Goal: Task Accomplishment & Management: Manage account settings

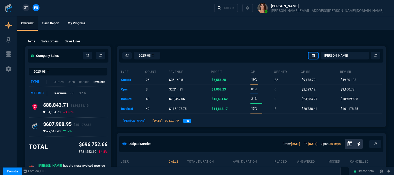
select select "12: [PERSON_NAME]"
click at [235, 7] on div "Ctrl + K" at bounding box center [229, 8] width 10 height 4
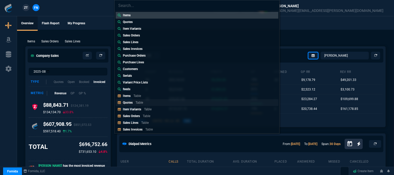
click at [124, 103] on p "Quotes" at bounding box center [128, 103] width 10 height 4
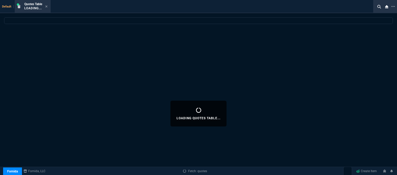
select select
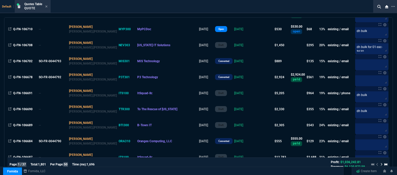
scroll to position [387, 0]
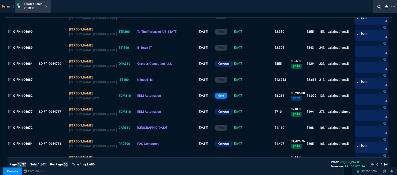
click at [48, 5] on div "Quotes Table Quote" at bounding box center [33, 6] width 34 height 11
click at [46, 6] on icon at bounding box center [46, 6] width 2 height 3
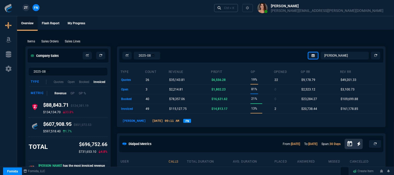
click at [235, 6] on div "Ctrl + K" at bounding box center [229, 8] width 10 height 4
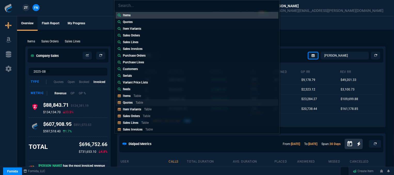
click at [131, 102] on p "Quotes" at bounding box center [128, 103] width 10 height 4
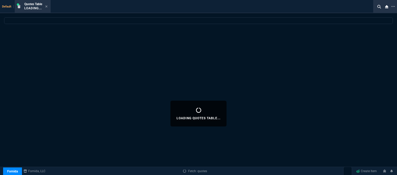
select select
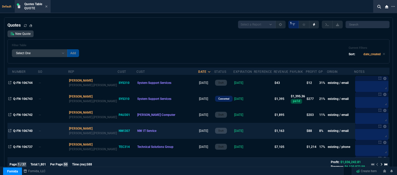
click at [233, 133] on td "[DATE]" at bounding box center [243, 131] width 20 height 16
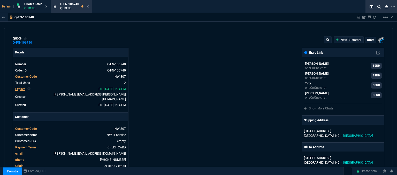
type input "13"
type input "131"
type input "11"
type input "13"
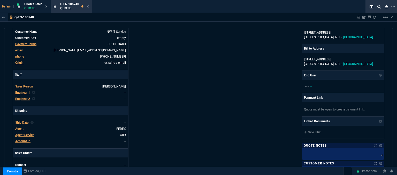
scroll to position [0, 0]
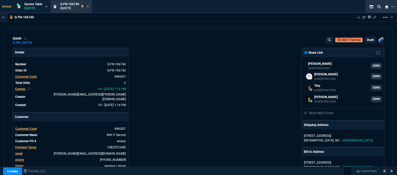
click at [368, 40] on p "draft" at bounding box center [370, 40] width 7 height 4
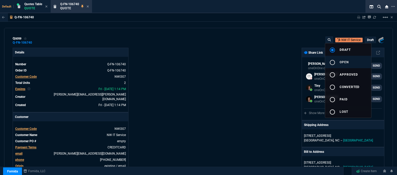
click at [356, 62] on button "radio_button_unchecked open" at bounding box center [348, 62] width 46 height 12
click at [261, 81] on div at bounding box center [198, 87] width 397 height 175
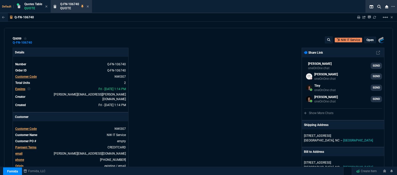
type input "13"
type input "131"
type input "11"
type input "13"
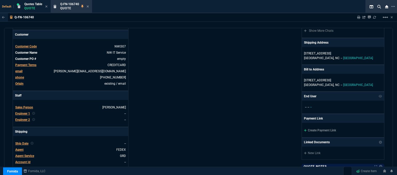
scroll to position [129, 0]
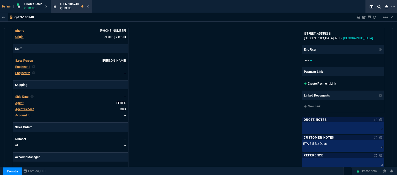
click at [304, 83] on icon at bounding box center [305, 83] width 3 height 3
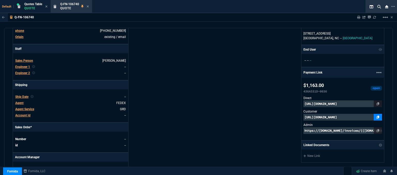
click at [376, 116] on icon at bounding box center [377, 117] width 3 height 3
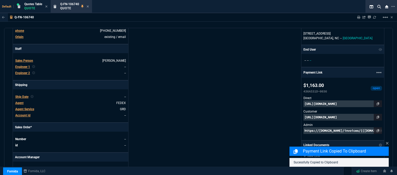
scroll to position [325, 0]
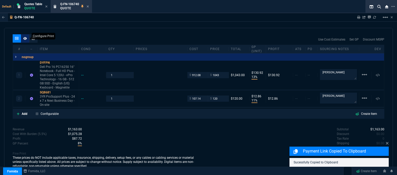
click at [26, 37] on icon at bounding box center [25, 38] width 4 height 3
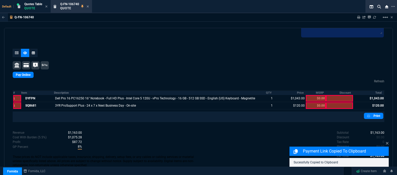
scroll to position [276, 0]
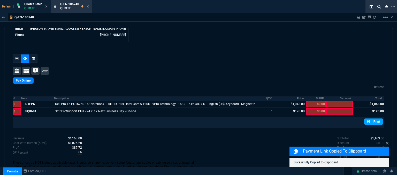
click at [374, 119] on link "Print" at bounding box center [373, 122] width 19 height 6
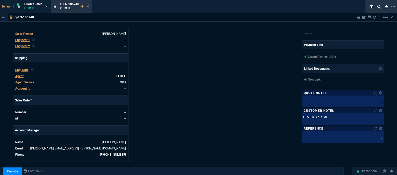
scroll to position [130, 0]
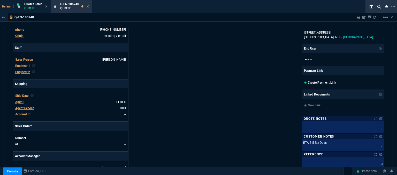
click at [304, 83] on icon at bounding box center [305, 82] width 3 height 3
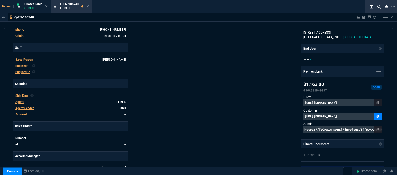
click at [376, 115] on icon at bounding box center [377, 116] width 3 height 3
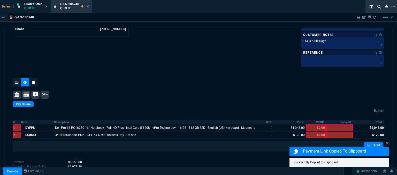
scroll to position [311, 0]
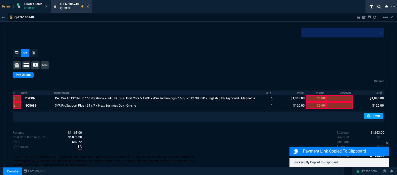
click at [375, 115] on link "Print" at bounding box center [373, 116] width 19 height 6
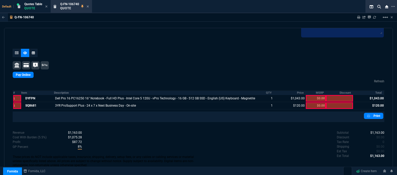
drag, startPoint x: 16, startPoint y: 50, endPoint x: 190, endPoint y: 175, distance: 214.0
click at [16, 50] on div at bounding box center [17, 53] width 8 height 8
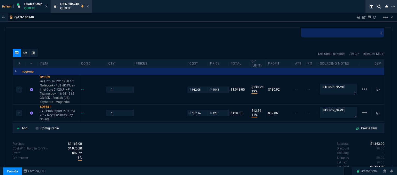
type input "13"
type input "131"
type input "11"
type input "13"
click at [54, 76] on icon at bounding box center [53, 77] width 3 height 3
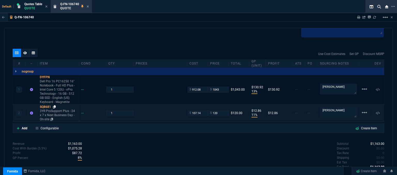
click at [55, 106] on icon at bounding box center [54, 106] width 3 height 3
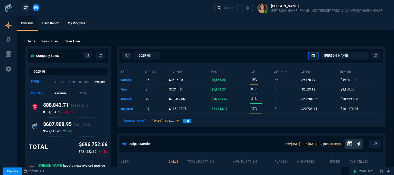
click at [235, 10] on div "Ctrl + K" at bounding box center [229, 8] width 10 height 4
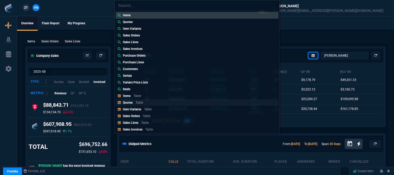
click at [143, 102] on p "Table" at bounding box center [139, 103] width 7 height 4
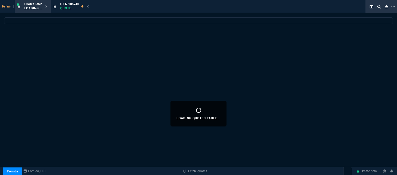
select select
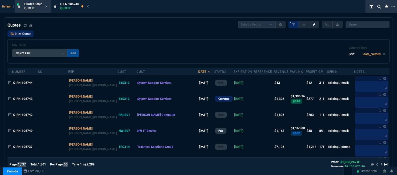
click at [27, 33] on link "New Quote" at bounding box center [20, 33] width 26 height 7
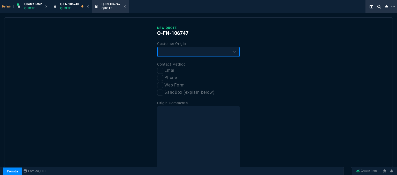
click at [206, 52] on select "Existing Customer Amazon Lead (first order) Website Lead (first order) Called (…" at bounding box center [198, 52] width 83 height 10
select select "existing"
click at [157, 47] on select "Existing Customer Amazon Lead (first order) Website Lead (first order) Called (…" at bounding box center [198, 52] width 83 height 10
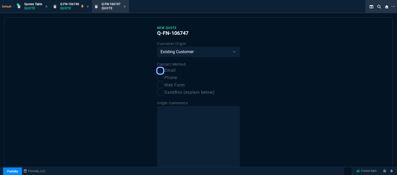
click at [160, 72] on input "Email" at bounding box center [160, 71] width 6 height 6
checkbox input "true"
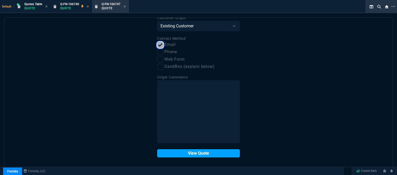
scroll to position [26, 0]
click at [196, 153] on button "View Quote" at bounding box center [198, 153] width 83 height 8
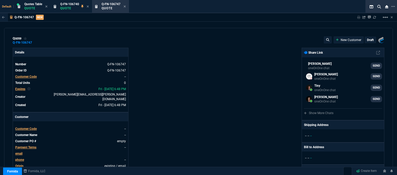
click at [25, 127] on span "Customer Code" at bounding box center [25, 129] width 21 height 4
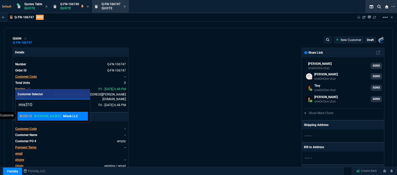
type input "mis310"
click at [64, 114] on div "MIS310 ROSS Misok LLC" at bounding box center [53, 116] width 66 height 5
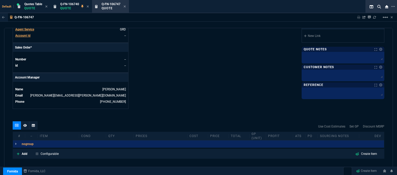
scroll to position [247, 0]
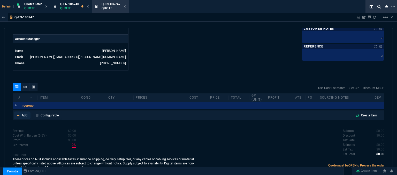
click at [17, 114] on icon at bounding box center [18, 115] width 3 height 3
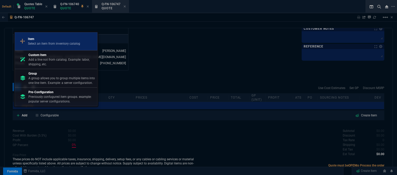
click at [59, 41] on p "Item" at bounding box center [54, 39] width 52 height 5
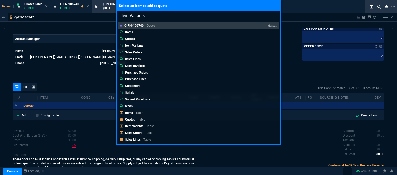
type input "Item Variants: 02-SSC-6649"
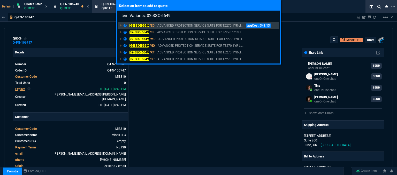
select select "12: [PERSON_NAME]"
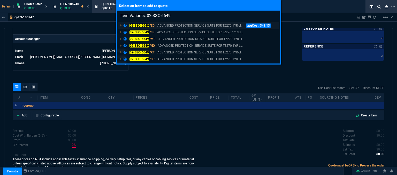
type input "Item Variants: 02-SSC-6649"
click at [191, 25] on p "ADVANCED PROTECTION SERVICE SUITE FOR TZ270 1YR-LI..." at bounding box center [200, 25] width 86 height 5
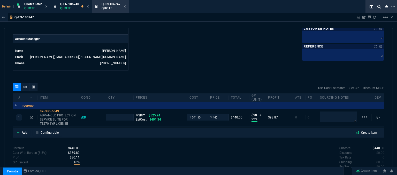
type input "22"
type input "99"
type input "16"
click at [335, 114] on textarea at bounding box center [338, 117] width 37 height 11
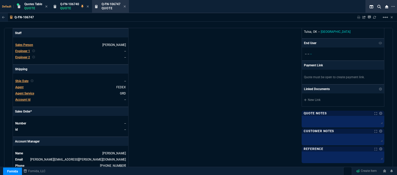
scroll to position [118, 0]
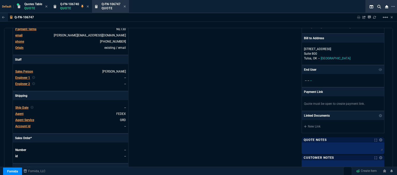
type textarea "dh bulk"
click at [21, 112] on span "Agent" at bounding box center [19, 114] width 8 height 4
type input "1"
click at [21, 112] on span "Agent" at bounding box center [19, 114] width 8 height 4
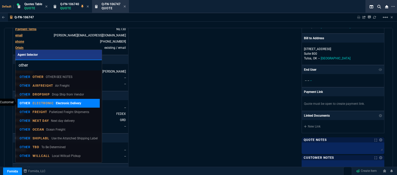
type input "other"
click at [58, 103] on p "Electronic Delivery" at bounding box center [68, 103] width 25 height 5
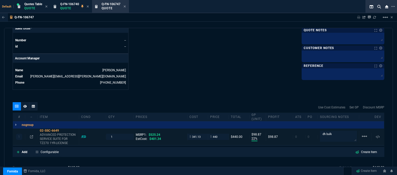
scroll to position [187, 0]
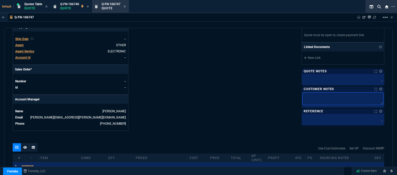
click at [330, 97] on textarea at bounding box center [342, 99] width 81 height 12
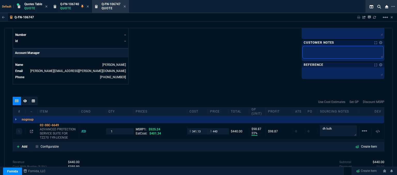
scroll to position [265, 0]
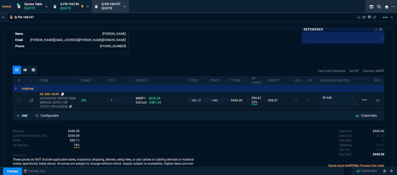
click at [63, 93] on icon at bounding box center [62, 94] width 3 height 3
click at [200, 97] on input "341.13" at bounding box center [197, 100] width 16 height 6
type input "305"
click at [187, 15] on div "Q-FN-106747 Sharing Q-FN-106747 Link Dev Link Share on Teams linear_scale" at bounding box center [198, 17] width 397 height 9
type input "305"
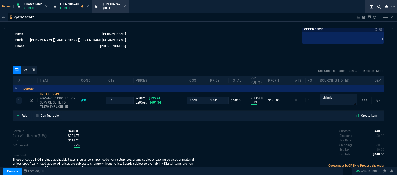
type input "31"
type input "135"
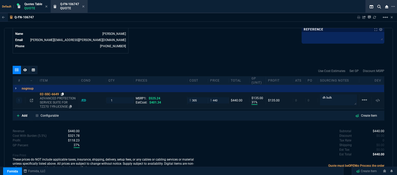
click at [63, 93] on icon at bounding box center [62, 94] width 3 height 3
click at [64, 93] on icon at bounding box center [62, 94] width 3 height 3
click at [222, 97] on input "440" at bounding box center [218, 100] width 16 height 6
type input "380"
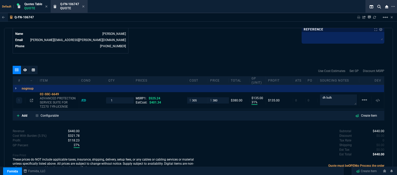
type input "380"
type input "20"
type input "75"
type input "28"
click at [198, 54] on div "quote Q-FN-106747 Misok LLC draft Fornida, LLC 2609 Technology Dr Suite 300 Pla…" at bounding box center [198, 102] width 389 height 149
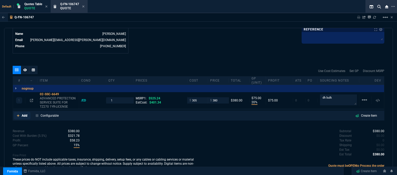
click at [18, 114] on icon at bounding box center [18, 115] width 3 height 3
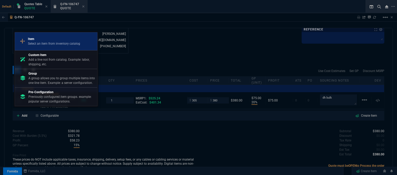
click at [44, 41] on p "Item" at bounding box center [54, 39] width 52 height 5
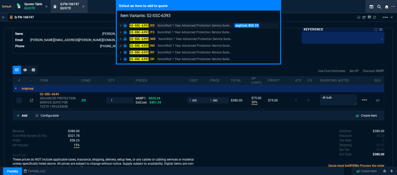
type input "Item Variants: 02-SSC-6393"
click at [197, 24] on p "SonicWall 1 Year Advanced Protection Service Suite..." at bounding box center [194, 25] width 74 height 5
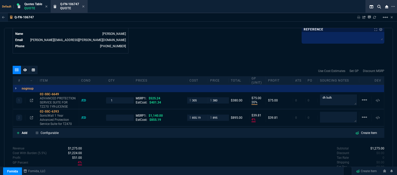
type input "20"
type input "75"
type input "4"
type input "40"
type input "28"
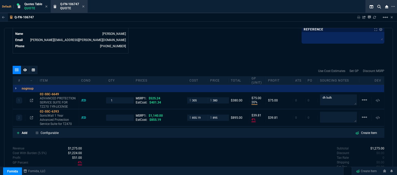
type input "21"
click at [70, 105] on icon at bounding box center [70, 106] width 3 height 3
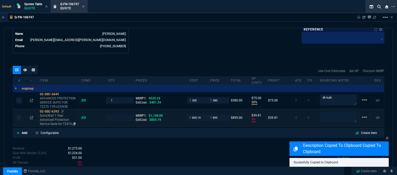
click at [66, 119] on p "SonicWall 1 Year Advanced Protection Service Suite for TZ470" at bounding box center [58, 120] width 37 height 12
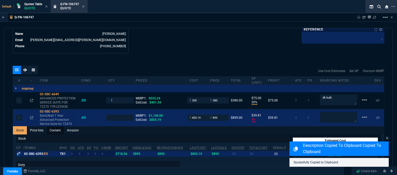
click at [58, 127] on link "Content" at bounding box center [54, 130] width 17 height 8
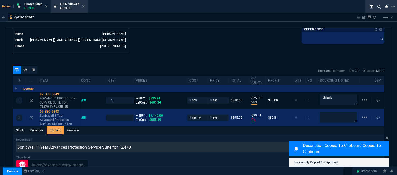
scroll to position [0, 0]
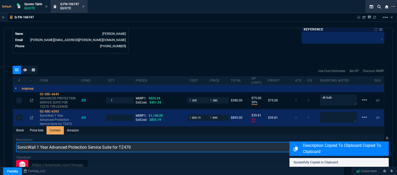
drag, startPoint x: 143, startPoint y: 142, endPoint x: 16, endPoint y: 139, distance: 127.1
click at [16, 142] on input "SonicWall 1 Year Advanced Protection Service Suite for TZ470" at bounding box center [198, 147] width 365 height 10
paste input "ADVANCED PROTECTION SERVICE SUITE FOR TZ270 1YR-LICENSE"
click at [110, 143] on input "ADVANCED PROTECTION SERVICE SUITE FOR TZ270 1YR-LICENSE" at bounding box center [198, 147] width 365 height 10
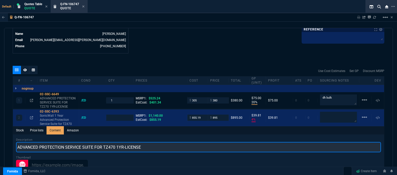
type input "ADVANCED PROTECTION SERVICE SUITE FOR TZ470 1YR-LICENSE"
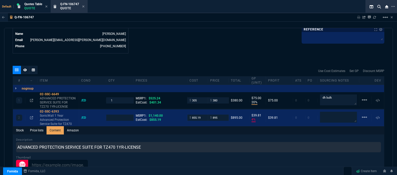
type input "1"
drag, startPoint x: 333, startPoint y: 95, endPoint x: 313, endPoint y: 97, distance: 20.0
click at [313, 97] on div "1 02-SSC-6649 ADVANCED PROTECTION SERVICE SUITE FOR TZ270 1YR-LICENSE /ED 1 MSR…" at bounding box center [198, 100] width 371 height 17
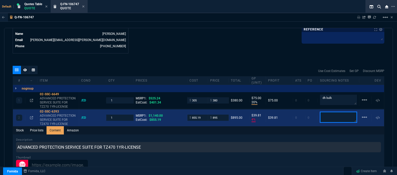
click at [333, 112] on textarea at bounding box center [338, 117] width 37 height 11
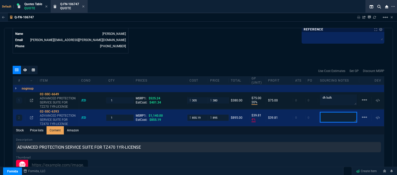
paste textarea "dh bulk"
type textarea "dh bulk"
click at [262, 58] on div "quote Q-FN-106747 Misok LLC draft Fornida, LLC 2609 Technology Dr Suite 300 Pla…" at bounding box center [198, 102] width 389 height 149
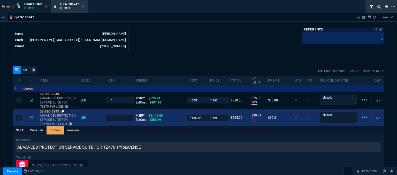
click at [62, 110] on icon at bounding box center [62, 111] width 3 height 3
click at [203, 115] on input "855.19" at bounding box center [197, 118] width 16 height 6
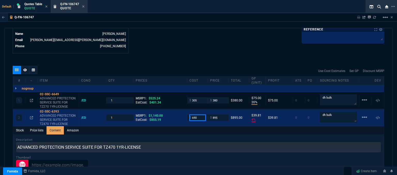
type input "690"
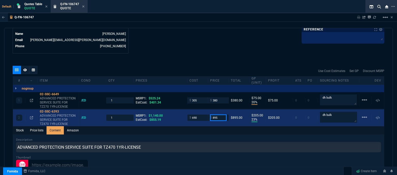
click at [221, 115] on input "895" at bounding box center [218, 118] width 16 height 6
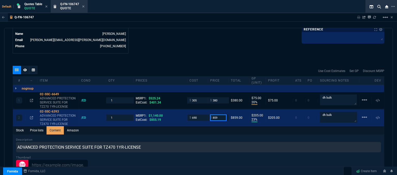
type input "859"
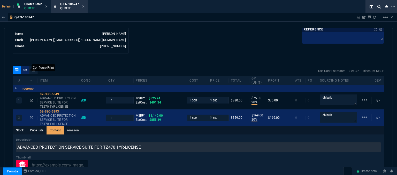
click at [24, 68] on icon at bounding box center [25, 69] width 4 height 3
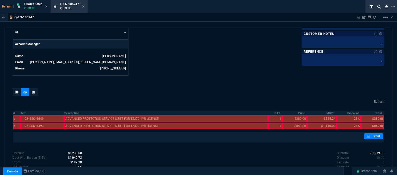
scroll to position [213, 0]
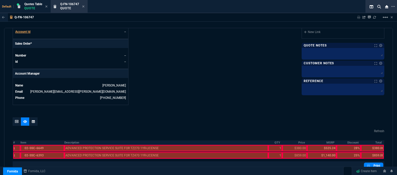
click at [14, 118] on div at bounding box center [17, 122] width 8 height 8
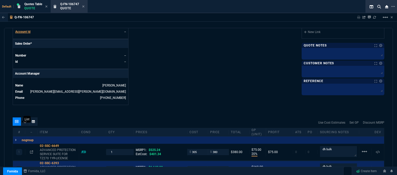
type input "20"
type input "75"
type input "20"
type input "169"
type input "28"
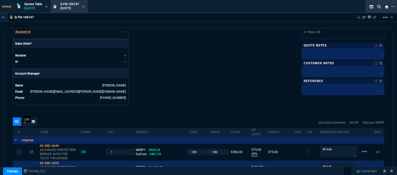
type input "25"
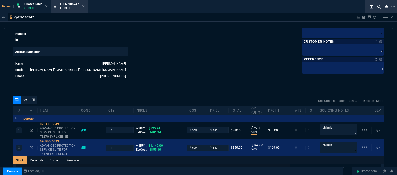
scroll to position [265, 0]
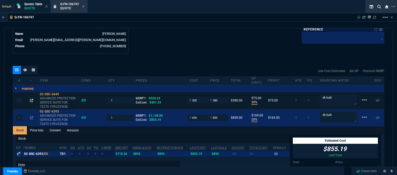
click at [31, 99] on icon at bounding box center [31, 100] width 3 height 3
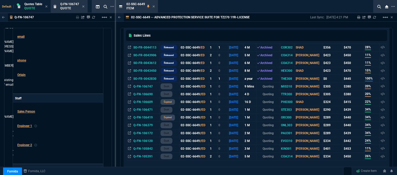
scroll to position [77, 0]
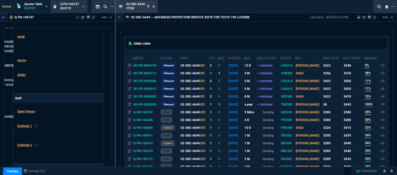
click at [153, 6] on icon at bounding box center [153, 6] width 2 height 2
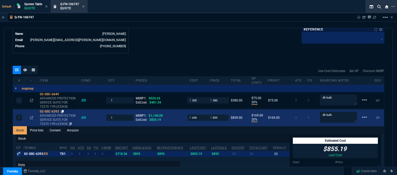
click at [63, 110] on icon at bounding box center [62, 111] width 3 height 3
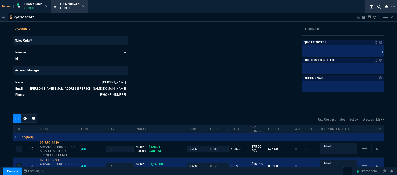
scroll to position [213, 0]
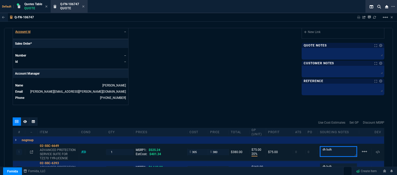
drag, startPoint x: 336, startPoint y: 145, endPoint x: 306, endPoint y: 145, distance: 29.7
click at [306, 145] on div "1 02-SSC-6649 ADVANCED PROTECTION SERVICE SUITE FOR TZ270 1YR-LICENSE /ED 1 MSR…" at bounding box center [198, 152] width 371 height 17
click at [315, 53] on textarea at bounding box center [342, 53] width 81 height 8
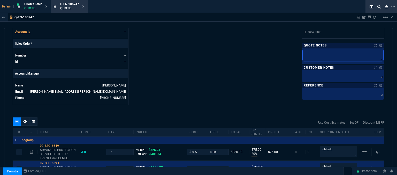
paste textarea "dh bulk"
type textarea "dh bulk"
click at [324, 75] on textarea at bounding box center [342, 75] width 81 height 8
type textarea "E"
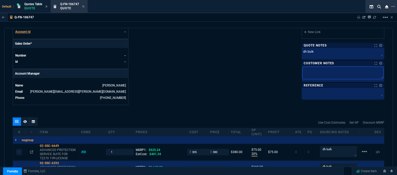
type textarea "E"
type textarea "EL"
type textarea "ELE"
type textarea "ELEC"
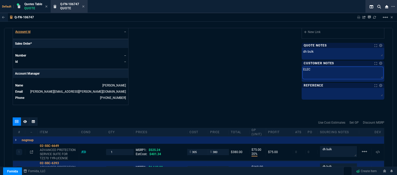
type textarea "ELECT"
type textarea "ELECTR"
type textarea "ELECTRO"
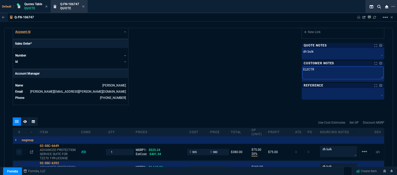
type textarea "ELECTRO"
type textarea "ELECTRON"
type textarea "ELECTRONI"
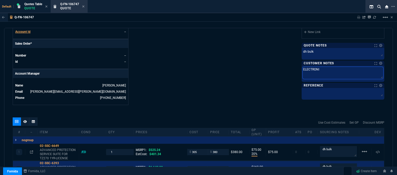
type textarea "ELECTRONIC"
type textarea "ELECTRONIC:"
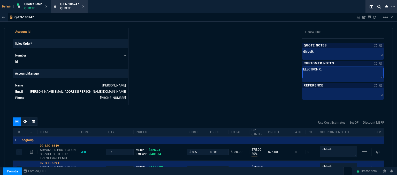
type textarea "ELECTRONIC:"
type textarea "ELECTRONIC: E"
type textarea "ELECTRONIC: EM"
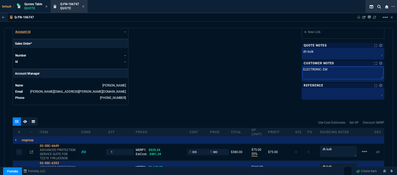
type textarea "ELECTRONIC: EMA"
type textarea "ELECTRONIC: EMAI"
type textarea "ELECTRONIC: EMAIL"
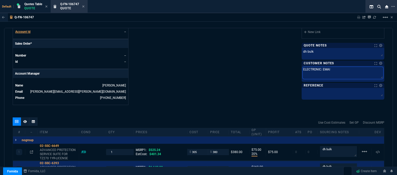
type textarea "ELECTRONIC: EMAIL"
type textarea "ELECTRONIC: EMAIL*"
type textarea "ELECTRONIC: EMAIL**"
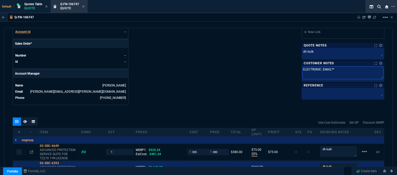
type textarea "ELECTRONIC: EMAIL**E"
type textarea "ELECTRONIC: EMAIL**ET"
type textarea "ELECTRONIC: EMAIL**ETA"
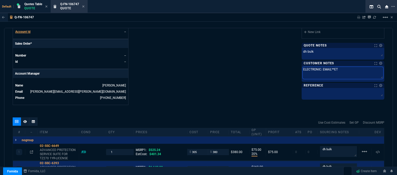
type textarea "ELECTRONIC: EMAIL**ETA"
type textarea "ELECTRONIC: EMAIL**ETA 5"
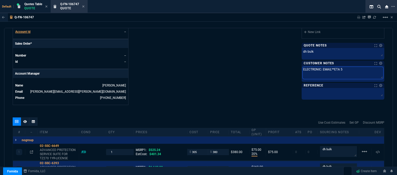
type textarea "ELECTRONIC: EMAIL**ETA 5-"
type textarea "ELECTRONIC: EMAIL**ETA 5-7"
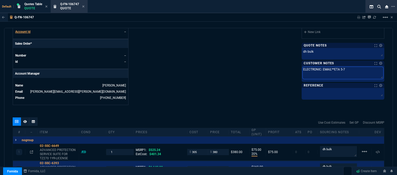
type textarea "ELECTRONIC: EMAIL**ETA 5-7"
type textarea "ELECTRONIC: EMAIL**ETA 5-7 B"
type textarea "ELECTRONIC: EMAIL**ETA 5-7 Bi"
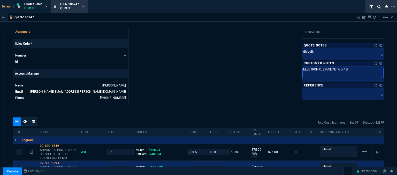
type textarea "ELECTRONIC: EMAIL**ETA 5-7 Biz"
type textarea "ELECTRONIC: EMAIL**ETA 5-7 Biz D"
type textarea "ELECTRONIC: EMAIL**ETA 5-7 Biz Da"
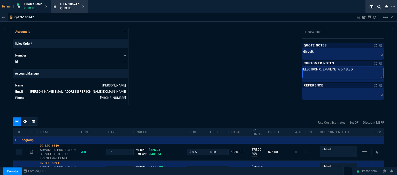
type textarea "ELECTRONIC: EMAIL**ETA 5-7 Biz Da"
type textarea "ELECTRONIC: EMAIL**ETA 5-7 Biz Dat"
type textarea "ELECTRONIC: EMAIL**ETA 5-7 Biz Da"
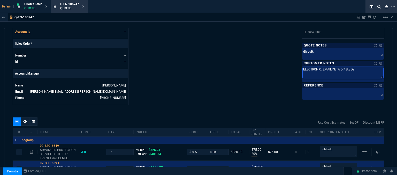
type textarea "ELECTRONIC: EMAIL**ETA 5-7 Biz Day"
type textarea "ELECTRONIC: EMAIL**ETA 5-7 Biz Days"
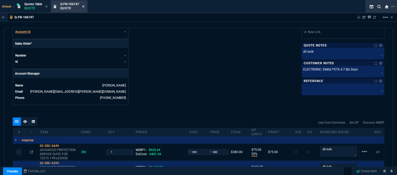
click at [83, 5] on icon at bounding box center [83, 6] width 2 height 3
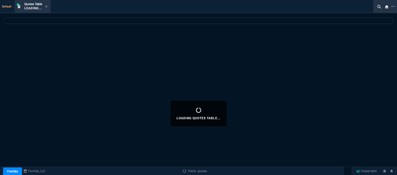
select select
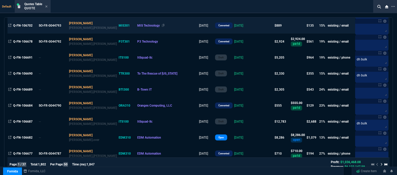
scroll to position [387, 0]
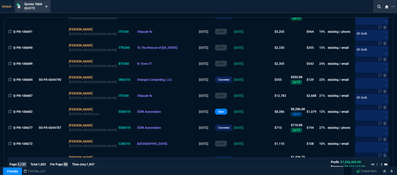
click at [46, 6] on icon at bounding box center [46, 6] width 2 height 3
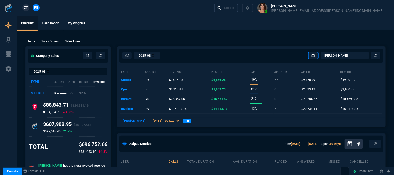
click at [235, 10] on div "Ctrl + K" at bounding box center [229, 8] width 10 height 4
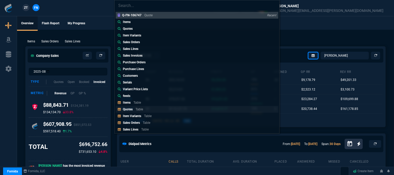
click at [130, 110] on p "Quotes" at bounding box center [128, 109] width 10 height 4
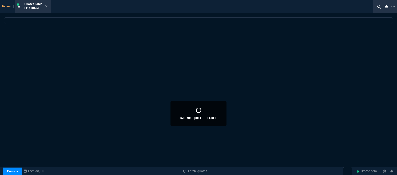
select select
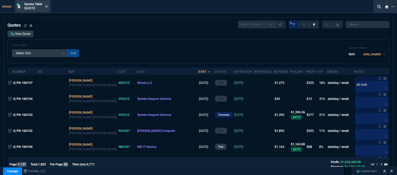
click at [47, 5] on icon at bounding box center [46, 6] width 2 height 3
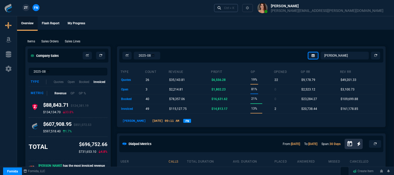
click at [235, 10] on div "Ctrl + K" at bounding box center [229, 8] width 10 height 4
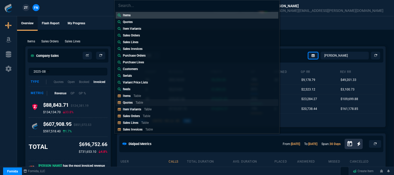
click at [137, 101] on p "Table" at bounding box center [139, 103] width 7 height 4
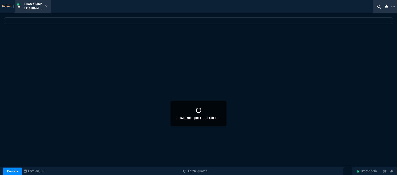
select select
select select "12: [PERSON_NAME]"
select select
select select "12: [PERSON_NAME]"
select select
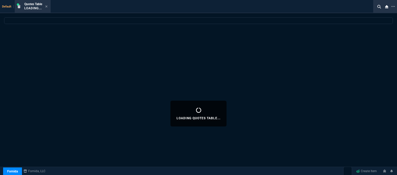
select select "12: [PERSON_NAME]"
select select
select select "12: [PERSON_NAME]"
select select
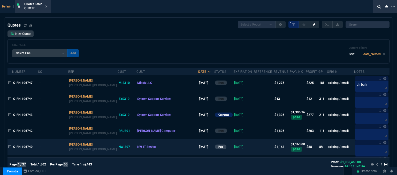
click at [254, 146] on td at bounding box center [264, 147] width 20 height 16
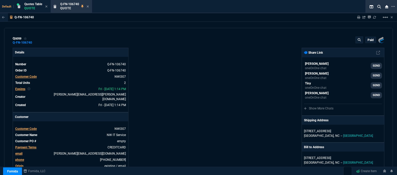
type input "13"
type input "131"
type input "1554.75"
type input "11"
type input "13"
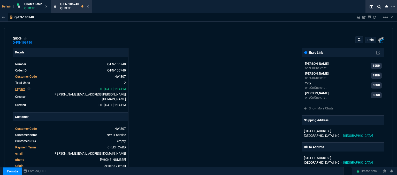
type input "33"
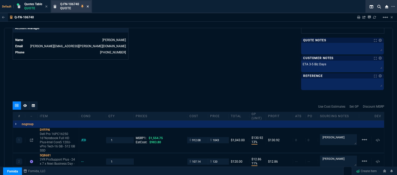
click at [87, 6] on icon at bounding box center [88, 6] width 2 height 3
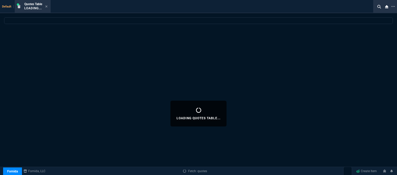
select select
select select "12: [PERSON_NAME]"
select select
select select "12: [PERSON_NAME]"
select select
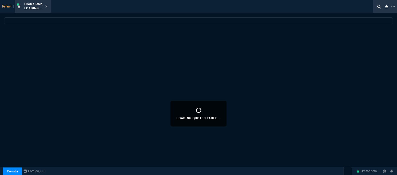
select select "12: [PERSON_NAME]"
select select
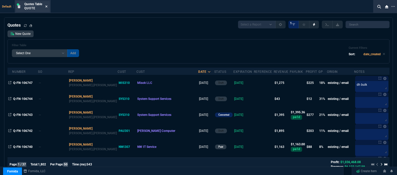
click at [46, 5] on icon at bounding box center [46, 6] width 2 height 3
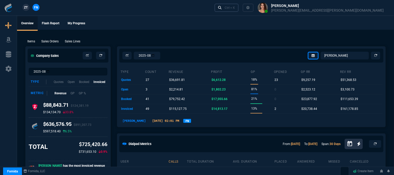
click at [235, 6] on div "Ctrl + K" at bounding box center [230, 8] width 10 height 4
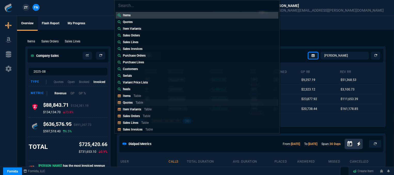
click at [152, 102] on link "Quotes Table" at bounding box center [197, 102] width 163 height 7
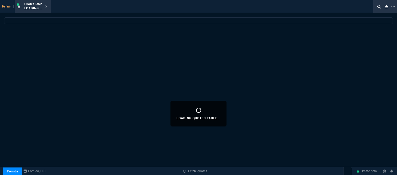
select select
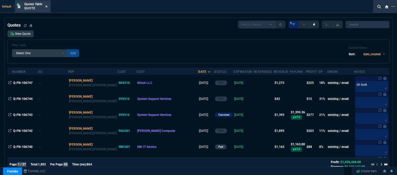
click at [45, 7] on icon at bounding box center [46, 6] width 2 height 3
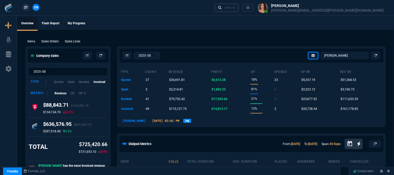
click at [235, 9] on div "Ctrl + K" at bounding box center [230, 8] width 10 height 4
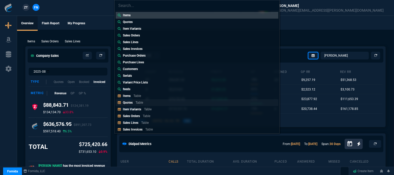
click at [139, 104] on p "Table" at bounding box center [139, 103] width 7 height 4
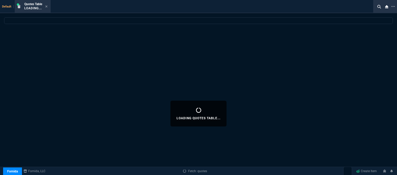
select select
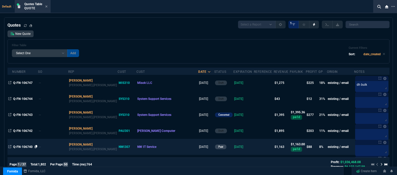
click at [36, 147] on icon at bounding box center [36, 146] width 3 height 3
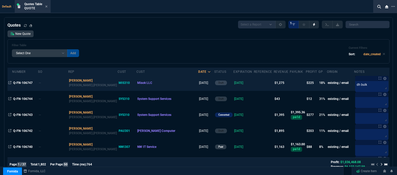
click at [254, 84] on td at bounding box center [264, 83] width 20 height 16
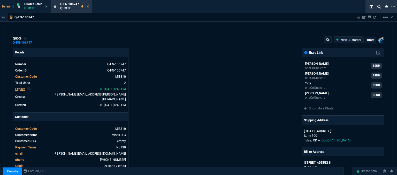
type input "20"
type input "75"
type input "525.24"
type input "20"
type input "169"
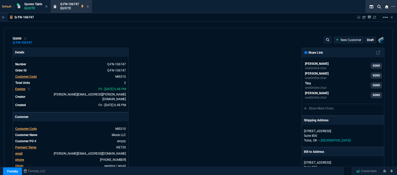
type input "1140"
type input "28"
type input "25"
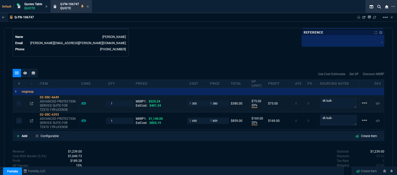
scroll to position [282, 0]
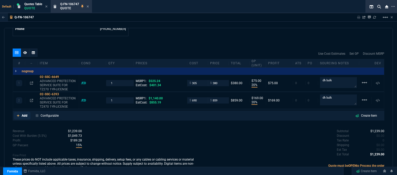
click at [19, 114] on icon at bounding box center [18, 115] width 3 height 3
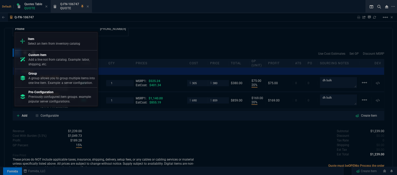
drag, startPoint x: 37, startPoint y: 40, endPoint x: 70, endPoint y: 37, distance: 33.2
click at [37, 39] on p "Item" at bounding box center [54, 39] width 52 height 5
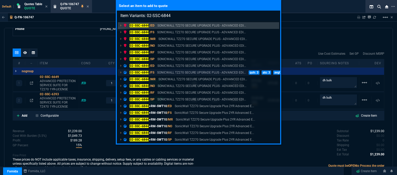
type input "Item Variants: 02-SSC-6844"
click at [177, 70] on p "SONICWALL TZ270 SECURE UPGRADE PLUS - ADVANCED EDI..." at bounding box center [201, 72] width 89 height 5
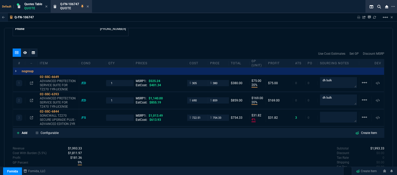
type input "20"
type input "75"
type input "20"
type input "169"
type input "4"
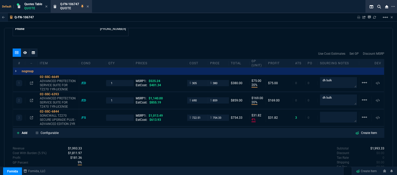
type input "32"
type input "28"
type input "25"
type input "26"
click at [31, 116] on icon at bounding box center [31, 117] width 3 height 3
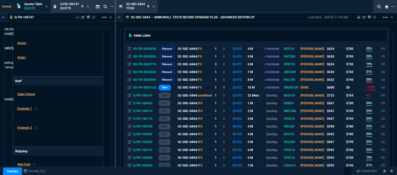
scroll to position [73, 0]
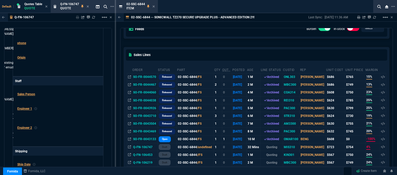
drag, startPoint x: 109, startPoint y: 84, endPoint x: 114, endPoint y: 46, distance: 37.8
click at [114, 46] on div "Q-FN-106747 Sharing Q-FN-106747 Link Dev Link Share on Teams linear_scale quote…" at bounding box center [58, 107] width 116 height 188
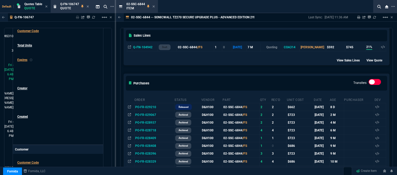
scroll to position [279, 0]
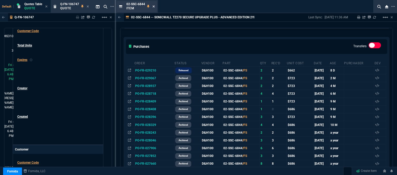
click at [154, 5] on icon at bounding box center [153, 6] width 2 height 3
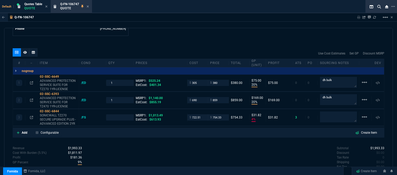
scroll to position [299, 0]
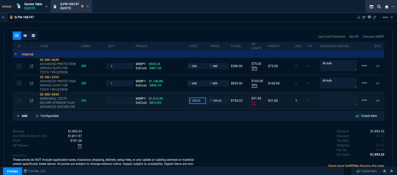
click at [198, 98] on input "722.51" at bounding box center [197, 101] width 16 height 6
type input "565"
click at [198, 123] on div "quote Q-FN-106747 Misok LLC draft Fornida, LLC 2609 Technology Dr Suite 300 Pla…" at bounding box center [198, 102] width 389 height 149
type input "1"
type input "565"
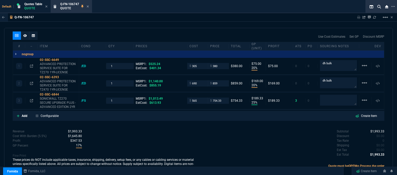
type input "25"
type input "189"
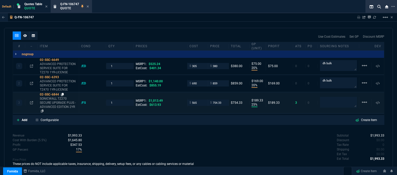
click at [63, 93] on icon at bounding box center [62, 94] width 3 height 3
click at [62, 93] on icon at bounding box center [62, 94] width 3 height 3
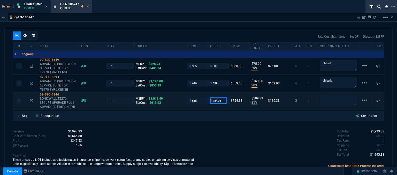
click at [220, 98] on input "754.33" at bounding box center [218, 101] width 16 height 6
type input "685"
click at [211, 144] on div "Subtotal $1,993.33 Discount $0.00 Tax Rate 0 Shipping $0.00 Est Tax $0.00 Est T…" at bounding box center [291, 143] width 186 height 28
type input "685"
type input "18"
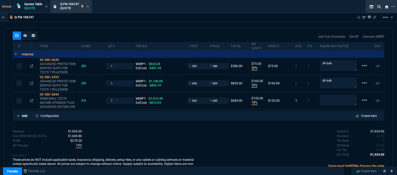
type input "120"
type input "32"
click at [219, 98] on input "685" at bounding box center [218, 101] width 16 height 6
type input "695"
click at [219, 129] on div "Subtotal $1,924.00 Discount $0.00 Tax Rate 0 Shipping $0.00 Est Tax $0.00 Est T…" at bounding box center [291, 143] width 186 height 28
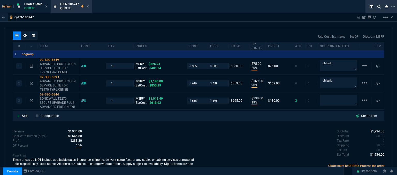
type input "695"
type input "19"
type input "130"
type input "31"
click at [31, 99] on icon at bounding box center [31, 100] width 3 height 3
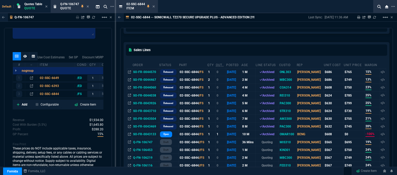
scroll to position [52, 0]
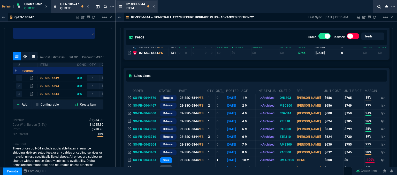
click at [152, 5] on div "02-SSC-6844 Item" at bounding box center [140, 6] width 28 height 9
click at [154, 7] on icon at bounding box center [153, 6] width 2 height 3
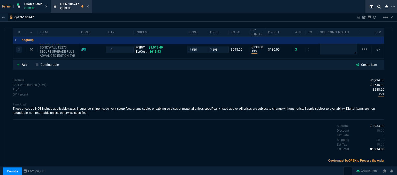
scroll to position [299, 0]
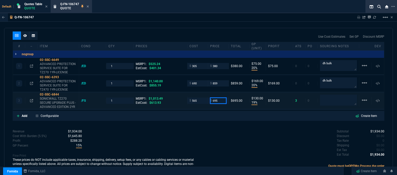
click at [217, 98] on input "695" at bounding box center [218, 101] width 16 height 6
type input "710"
click at [216, 121] on div "quote Q-FN-106747 Misok LLC draft Fornida, LLC 2609 Technology Dr Suite 300 Pla…" at bounding box center [198, 102] width 389 height 149
type input "710"
type input "20"
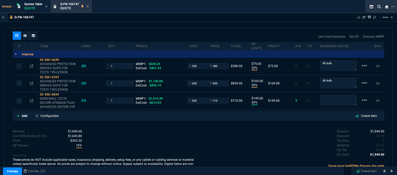
type input "145"
type input "30"
drag, startPoint x: 184, startPoint y: 126, endPoint x: 180, endPoint y: 124, distance: 5.2
click at [184, 129] on div "Revenue $1,949.00 Cost $1,560.00 Cost With Burden (5.5%) $1,645.80 Profit $303.…" at bounding box center [106, 150] width 186 height 42
click at [30, 99] on icon at bounding box center [31, 100] width 3 height 3
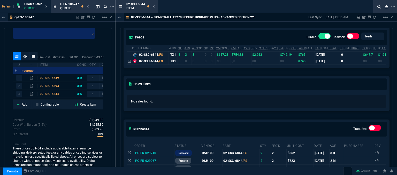
scroll to position [52, 0]
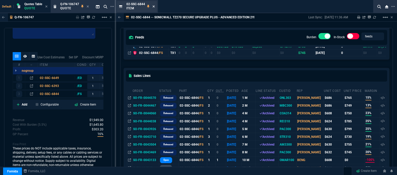
click at [154, 6] on icon at bounding box center [153, 6] width 2 height 2
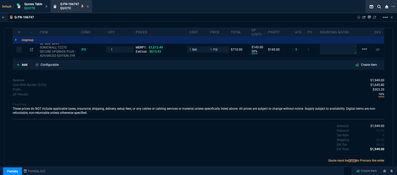
scroll to position [299, 0]
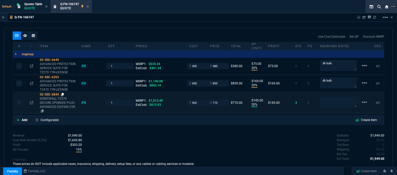
click at [64, 93] on icon at bounding box center [62, 94] width 3 height 3
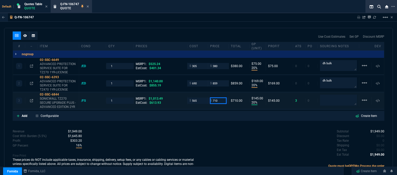
click at [219, 98] on input "710" at bounding box center [218, 101] width 16 height 6
type input "703"
click at [218, 134] on div "Subtotal $1,949.00 Discount $0.00 Tax Rate 0 Shipping $0.00 Est Tax $0.00 Est T…" at bounding box center [291, 143] width 186 height 28
type input "703"
type input "138"
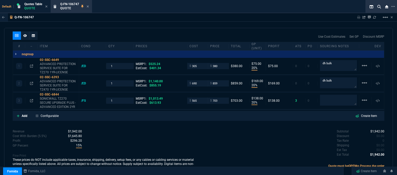
type input "31"
click at [220, 98] on input "703" at bounding box center [218, 101] width 16 height 6
type input "705"
click at [198, 155] on div "Subtotal $1,942.00 Discount $0.00 Tax Rate 0 Shipping $0.00 Est Tax $0.00 Est T…" at bounding box center [291, 150] width 186 height 42
type input "705"
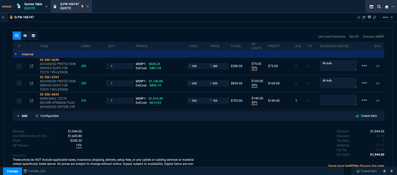
type input "140"
type input "30"
click at [219, 98] on input "705" at bounding box center [218, 101] width 16 height 6
type input "707"
click at [201, 129] on div "Subtotal $1,944.00 Discount $0.00 Tax Rate 0 Shipping $0.00 Est Tax $0.00 Est T…" at bounding box center [291, 143] width 186 height 28
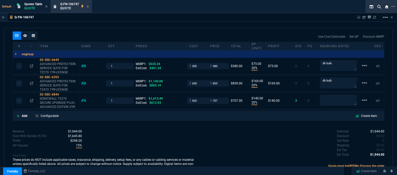
type input "707"
type input "142"
click at [87, 5] on div "Q-FN-106747 Quote" at bounding box center [74, 6] width 29 height 9
click at [89, 6] on icon at bounding box center [88, 6] width 2 height 2
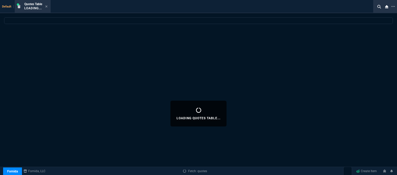
select select
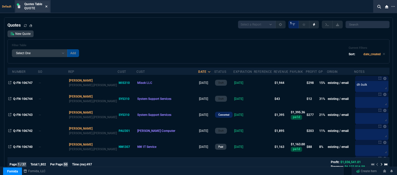
click at [48, 6] on icon at bounding box center [46, 6] width 2 height 3
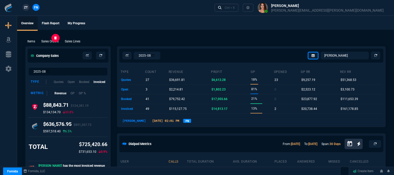
click at [53, 41] on p "Sales Orders" at bounding box center [49, 41] width 17 height 5
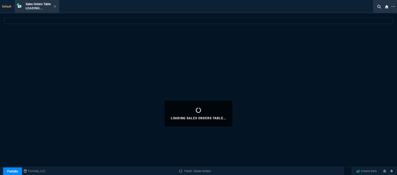
select select
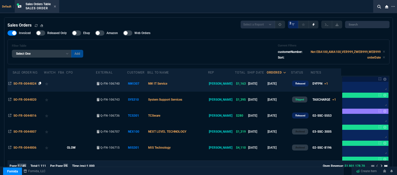
click at [40, 84] on icon at bounding box center [39, 83] width 3 height 3
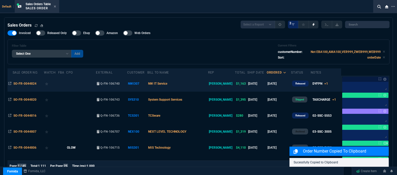
click at [190, 84] on td "NW IT Service" at bounding box center [177, 84] width 61 height 16
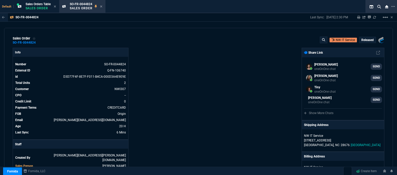
select select "12: [PERSON_NAME]"
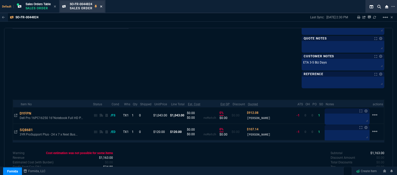
click at [102, 6] on icon at bounding box center [101, 6] width 2 height 3
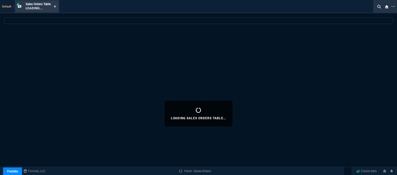
select select
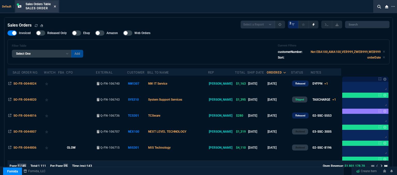
click at [56, 7] on icon at bounding box center [55, 6] width 2 height 3
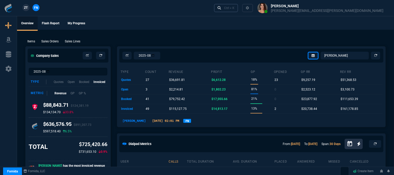
click at [235, 9] on div "Ctrl + K" at bounding box center [229, 8] width 10 height 4
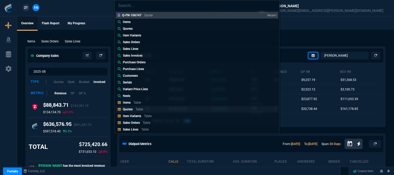
click at [155, 110] on link "Quotes Table" at bounding box center [197, 109] width 163 height 7
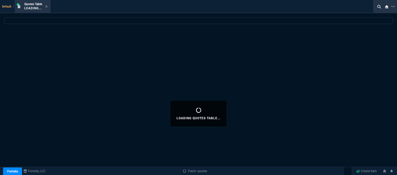
select select
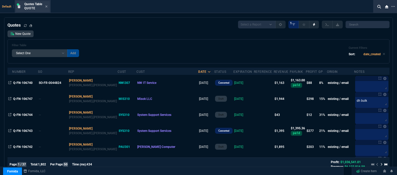
click at [48, 6] on div "Quotes Table Quote" at bounding box center [33, 6] width 34 height 11
click at [46, 6] on icon at bounding box center [46, 6] width 2 height 3
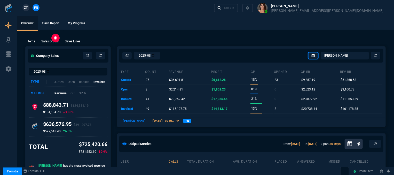
click at [49, 42] on p "Sales Orders" at bounding box center [49, 41] width 17 height 5
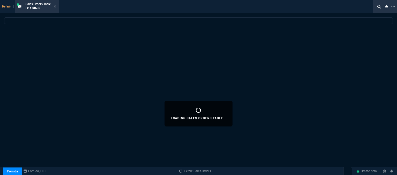
select select
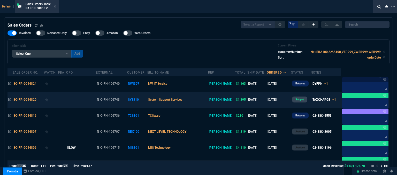
click at [199, 102] on td "System Support Services" at bounding box center [177, 100] width 61 height 16
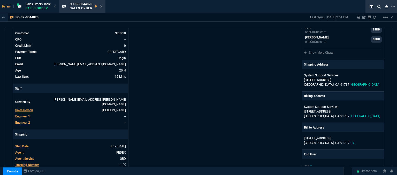
scroll to position [77, 0]
